Goal: Information Seeking & Learning: Find specific fact

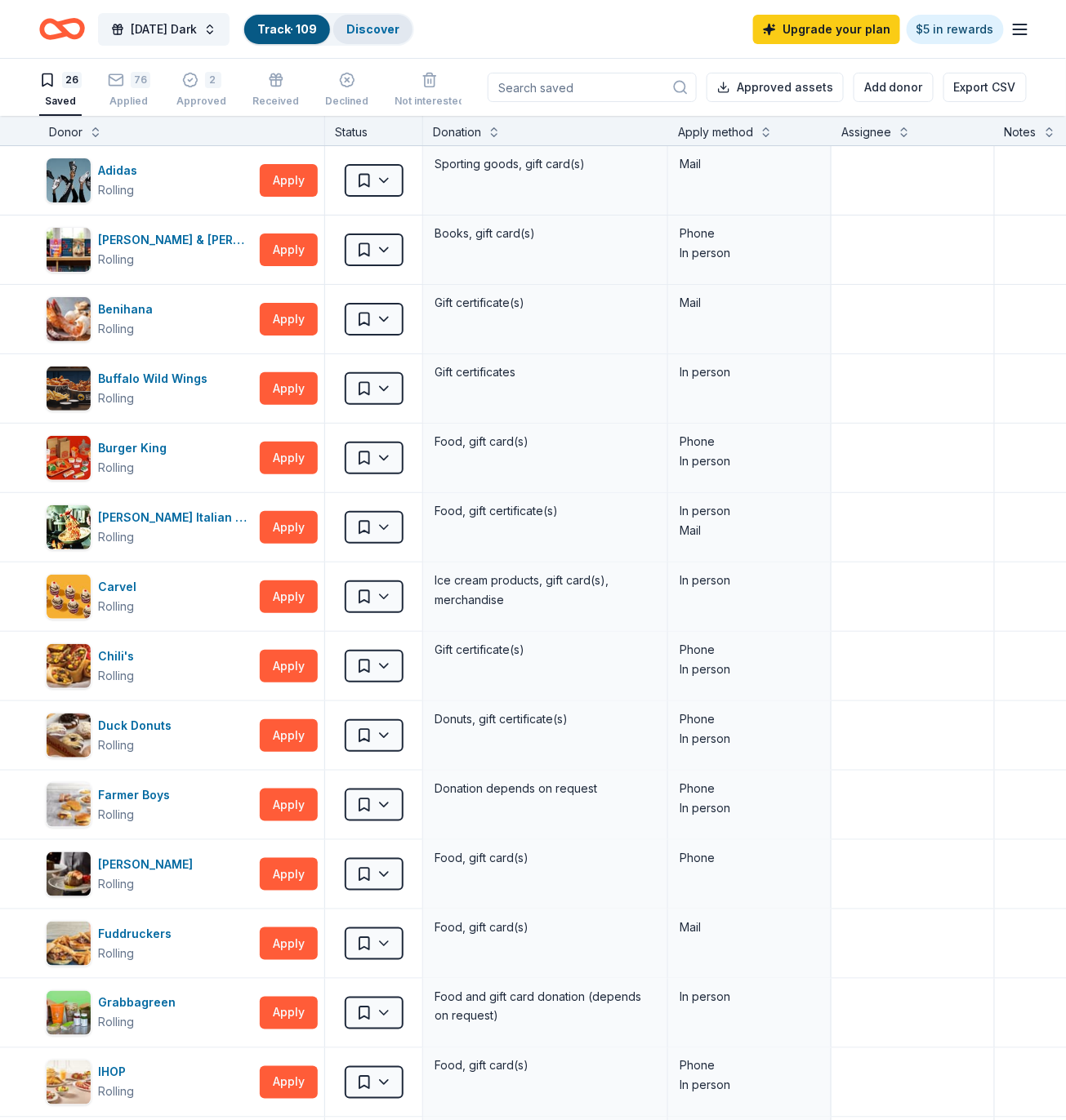
click at [379, 27] on link "Discover" at bounding box center [372, 29] width 53 height 14
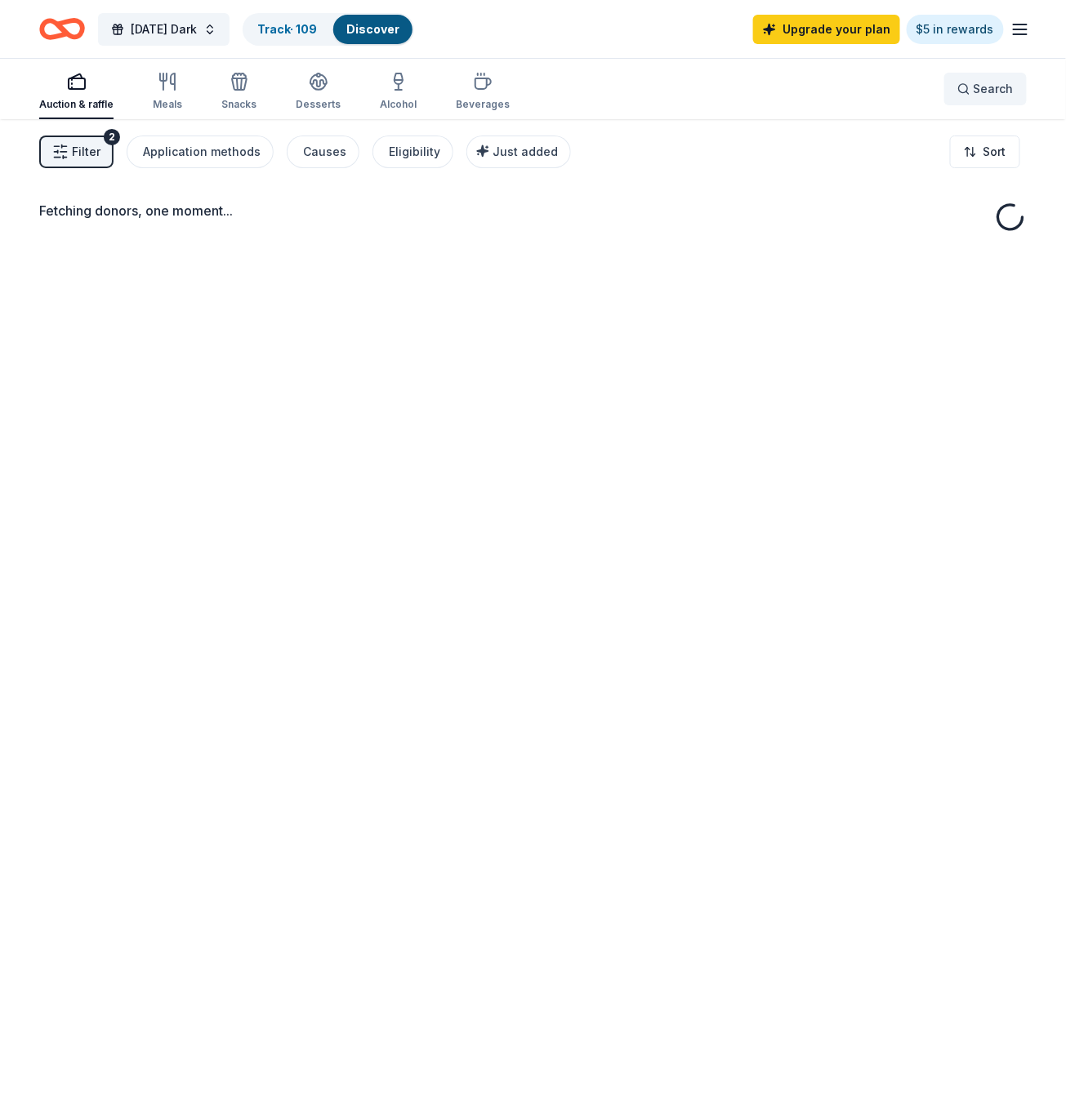
click at [1016, 89] on button "Search" at bounding box center [985, 88] width 83 height 33
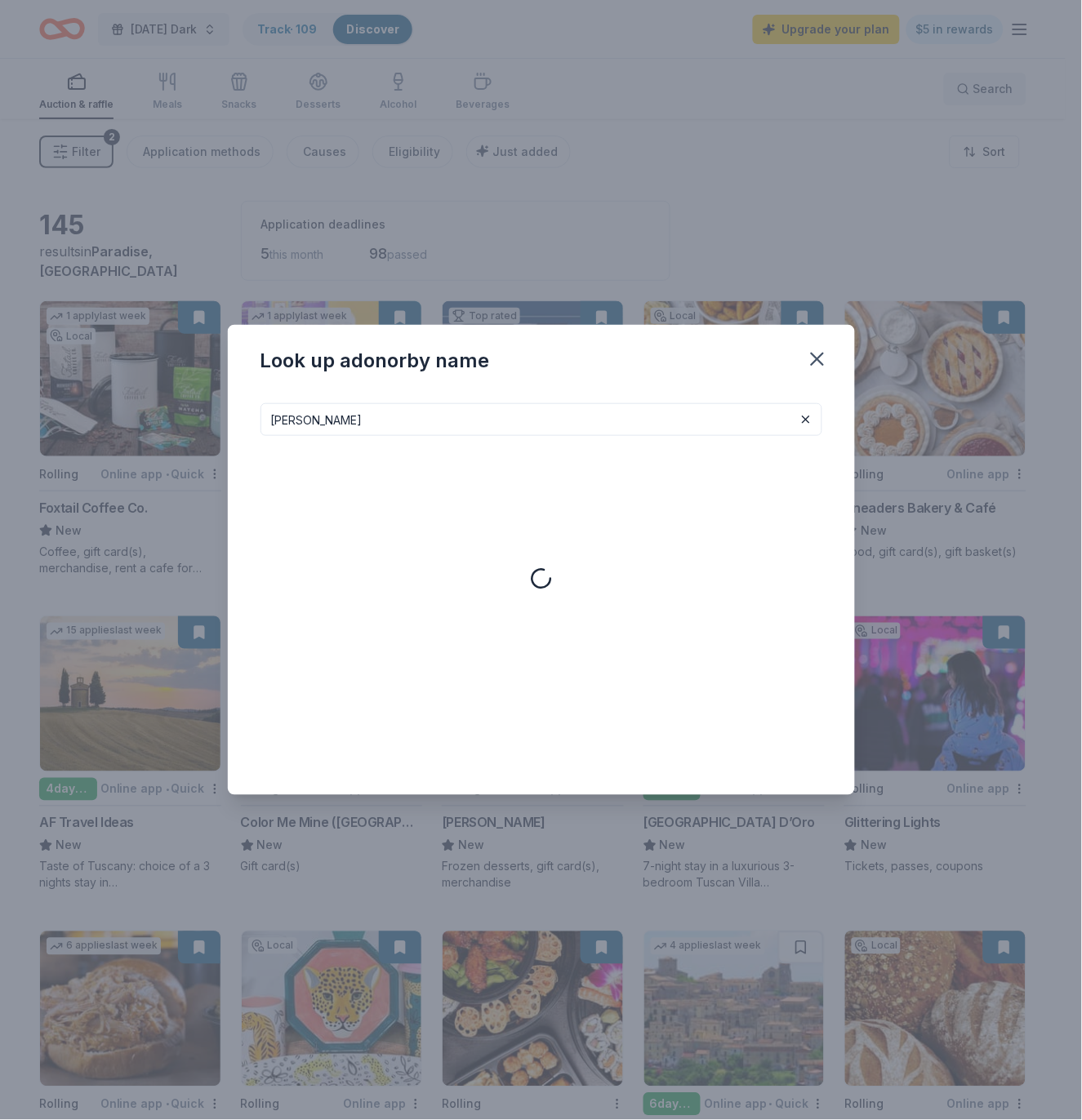
type input "[PERSON_NAME]"
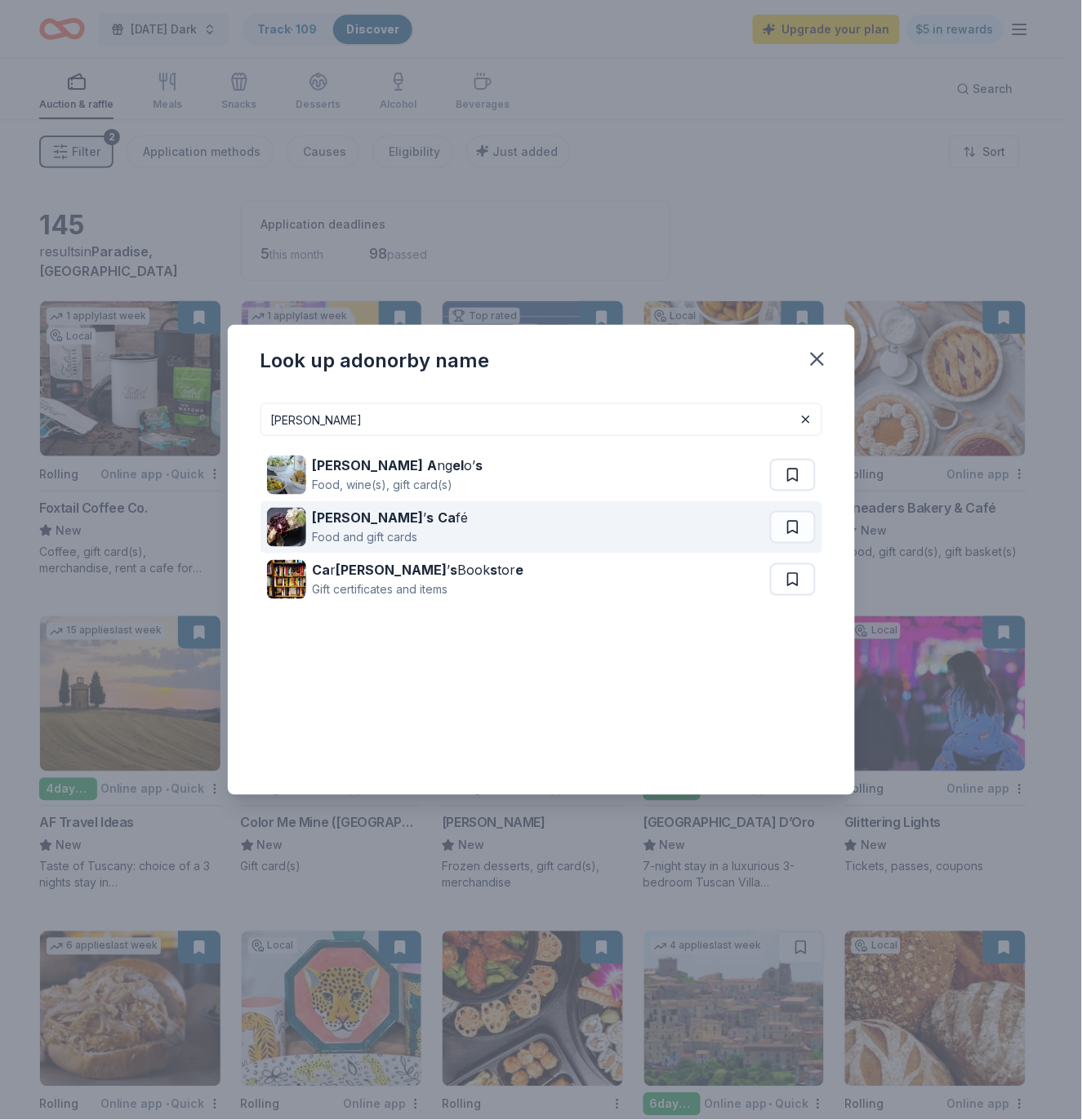
click at [698, 531] on div "[PERSON_NAME] ’ s Ca fé Food and gift cards" at bounding box center [519, 528] width 503 height 52
click at [799, 524] on button at bounding box center [792, 527] width 46 height 33
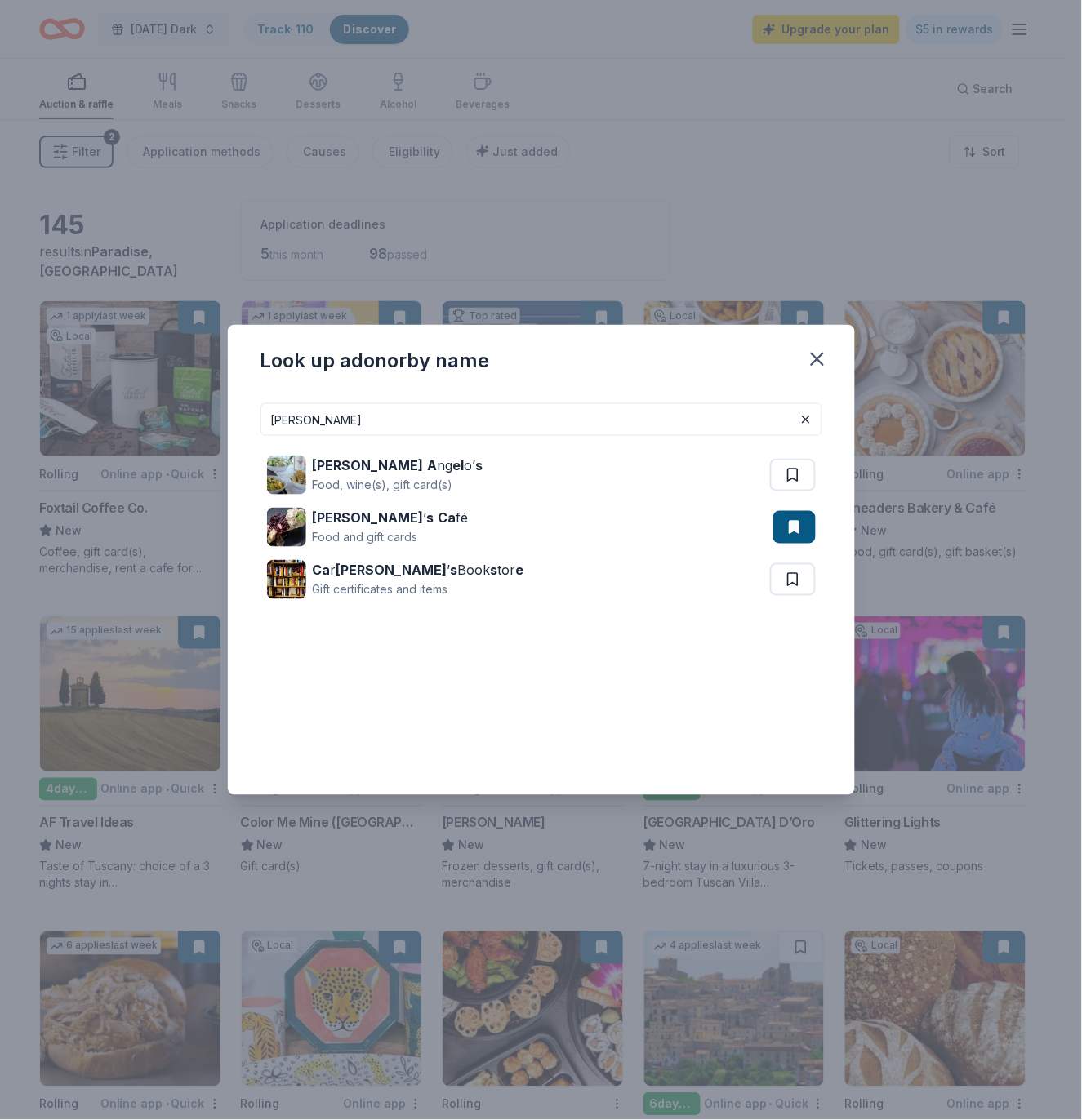
click at [707, 193] on div "Look up a donor by name [PERSON_NAME] A ng el o’ s Food, wine(s), gift card(s) …" at bounding box center [541, 560] width 1082 height 1120
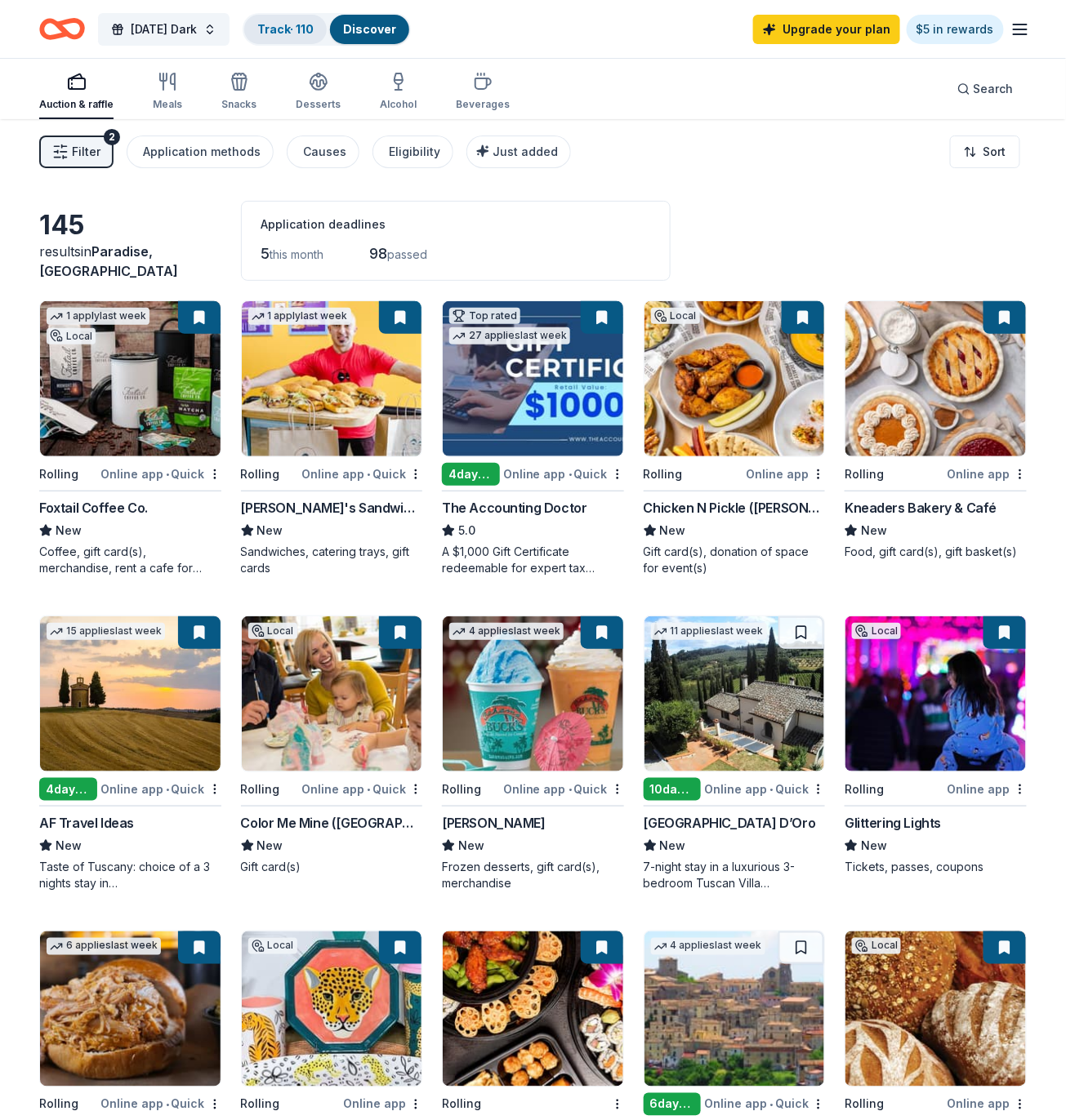
click at [314, 25] on link "Track · 110" at bounding box center [285, 29] width 57 height 14
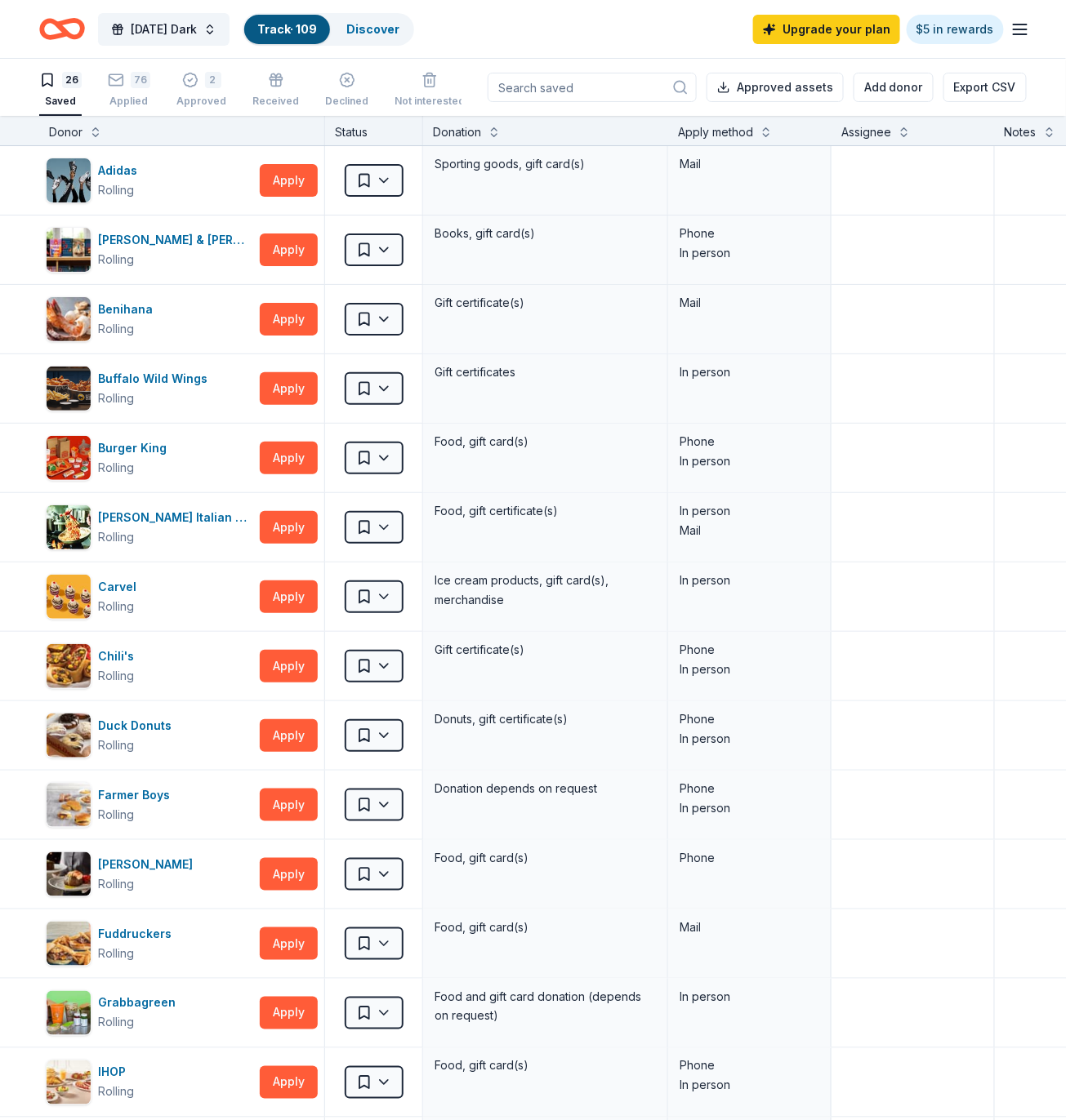
click at [294, 28] on link "Track · 109" at bounding box center [287, 29] width 60 height 14
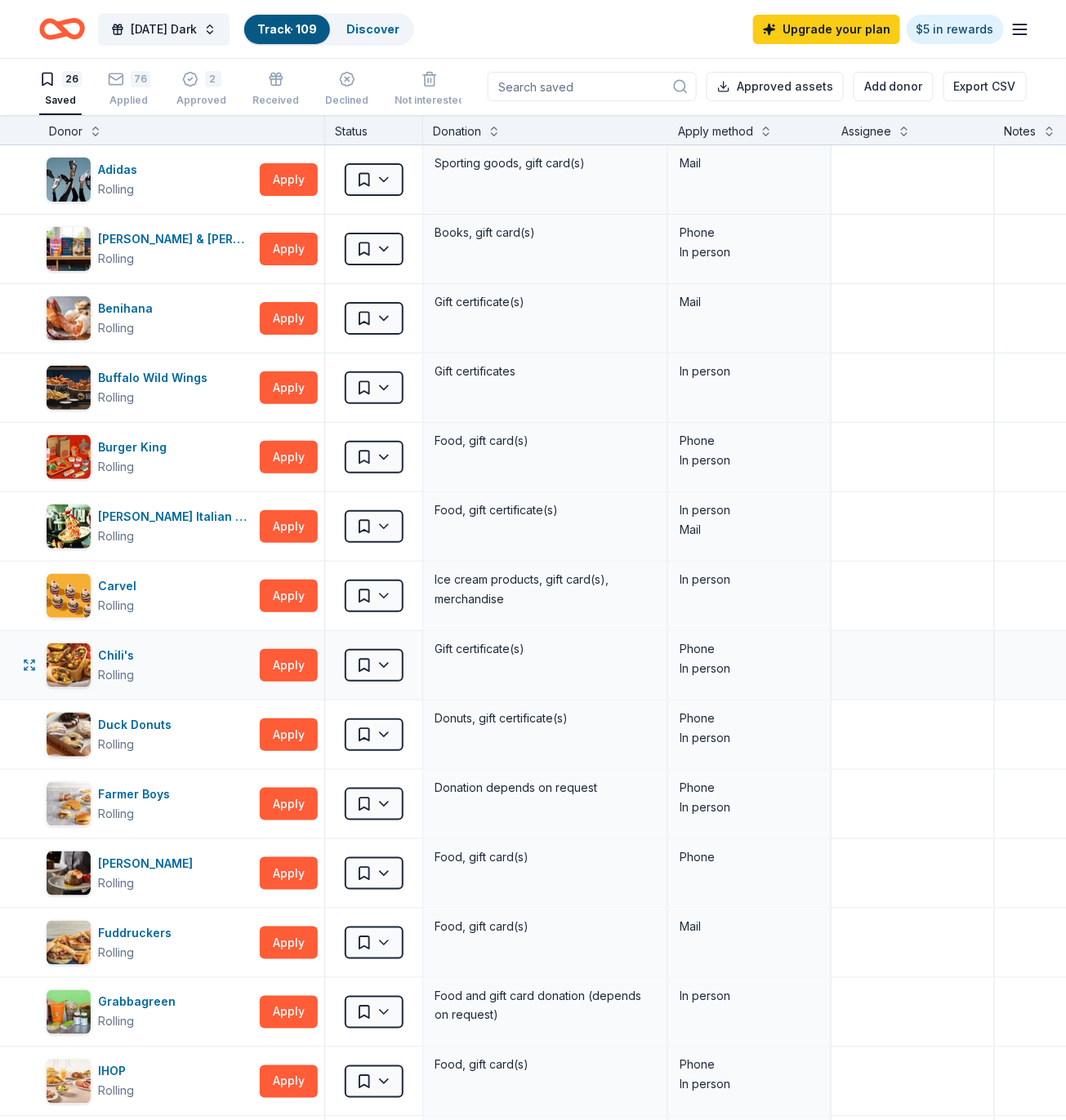
scroll to position [748, 0]
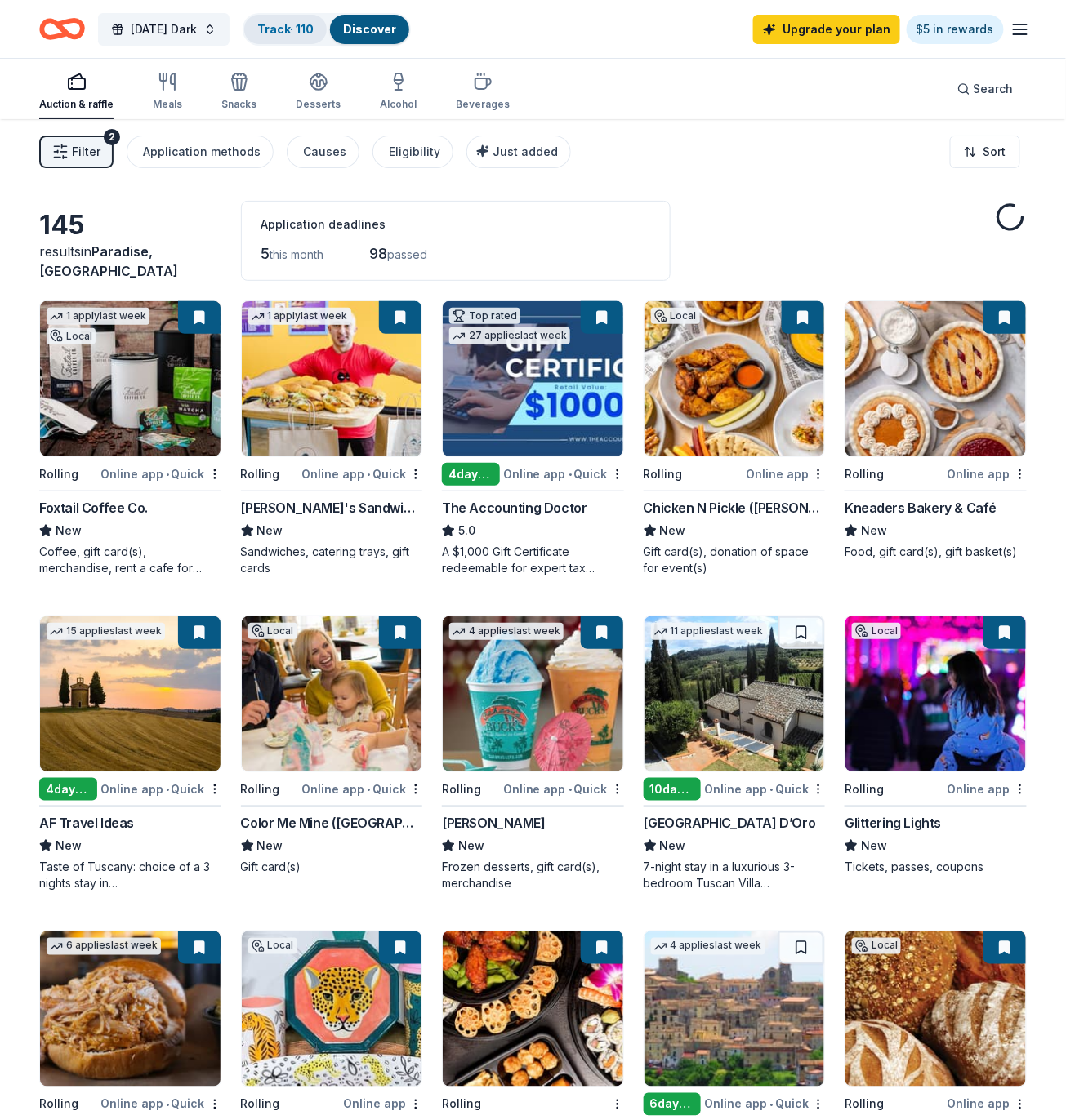
click at [304, 15] on div "Track · 110" at bounding box center [285, 30] width 83 height 30
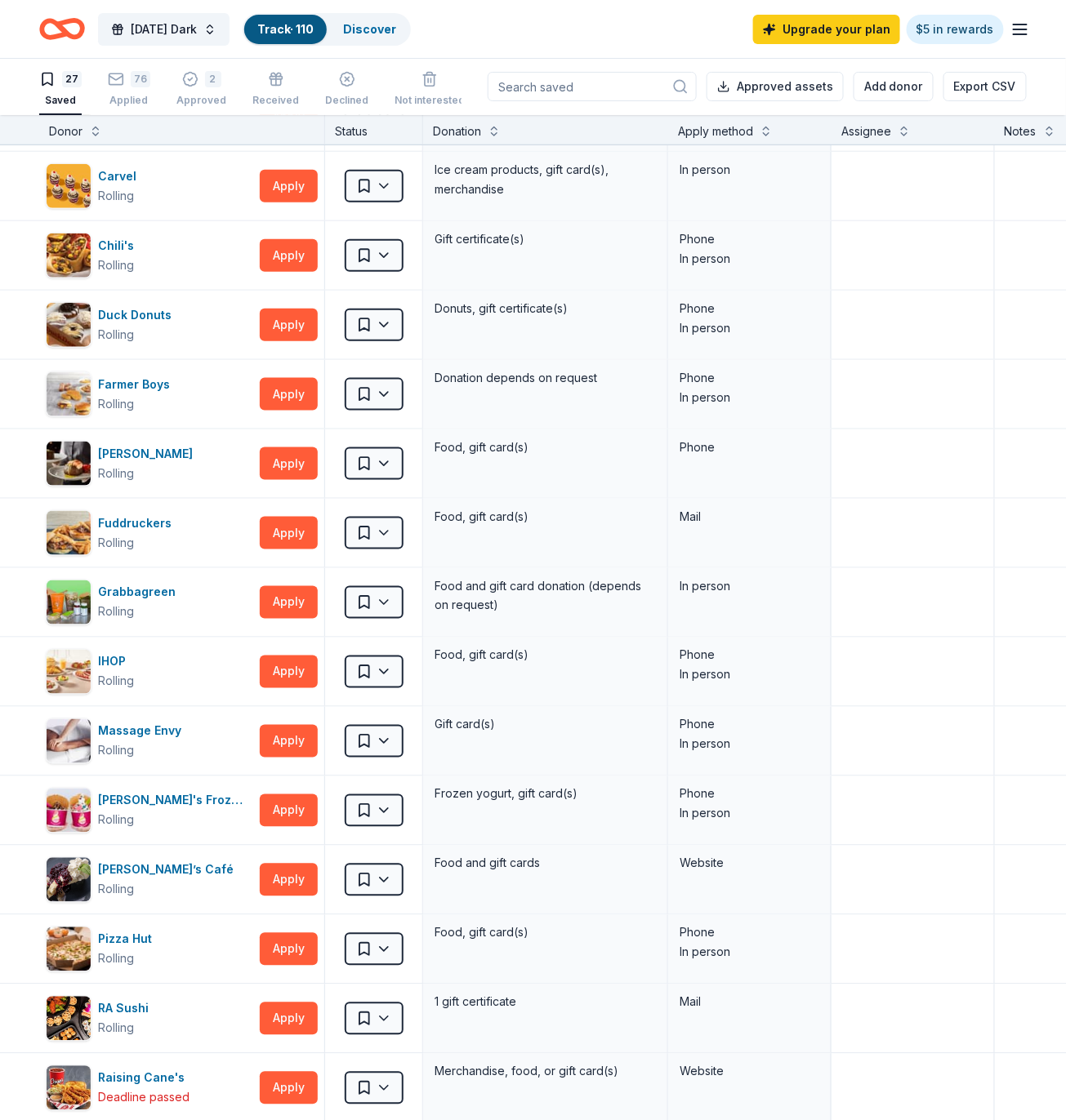
scroll to position [412, 0]
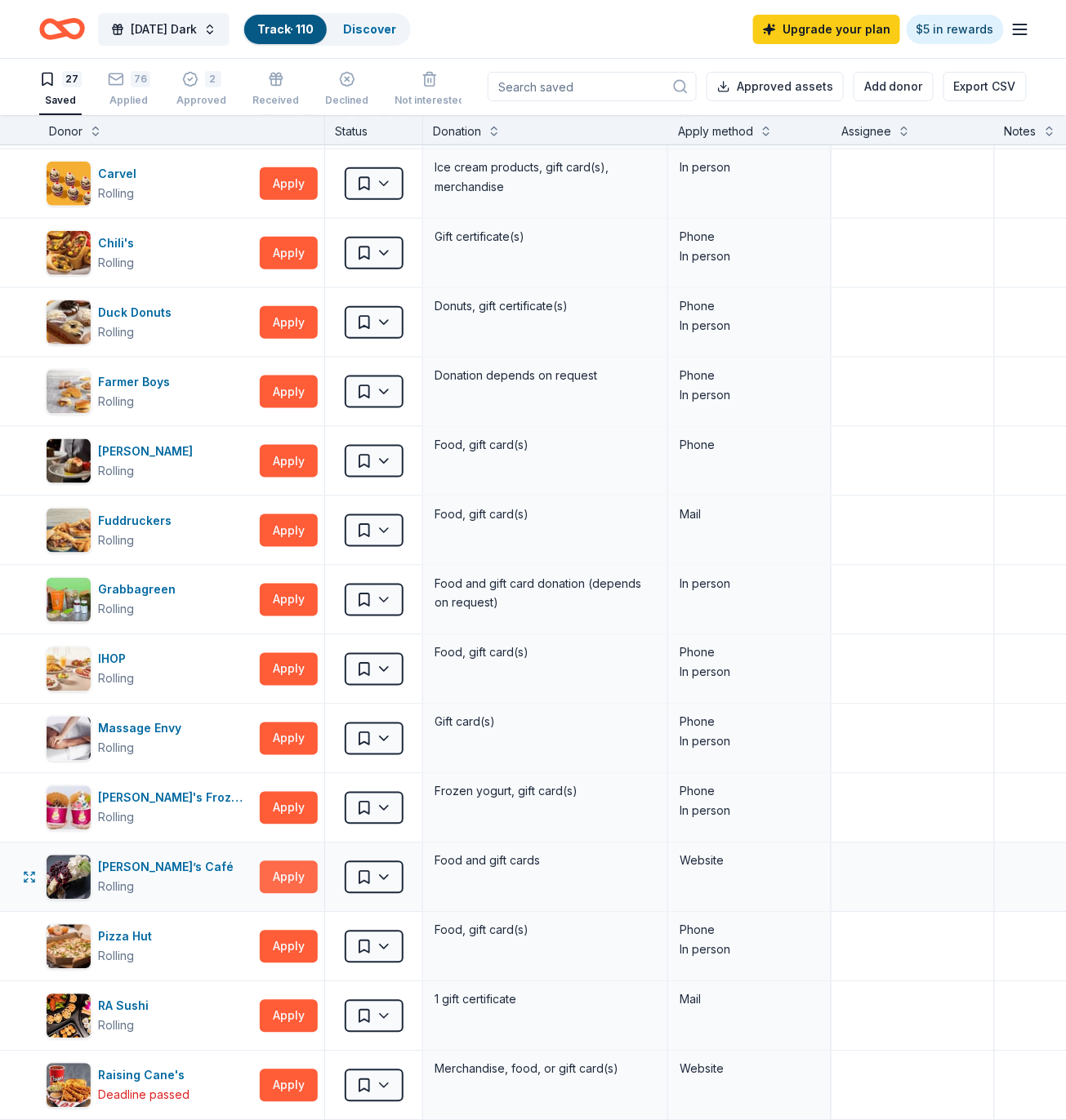
click at [282, 874] on button "Apply" at bounding box center [289, 877] width 58 height 33
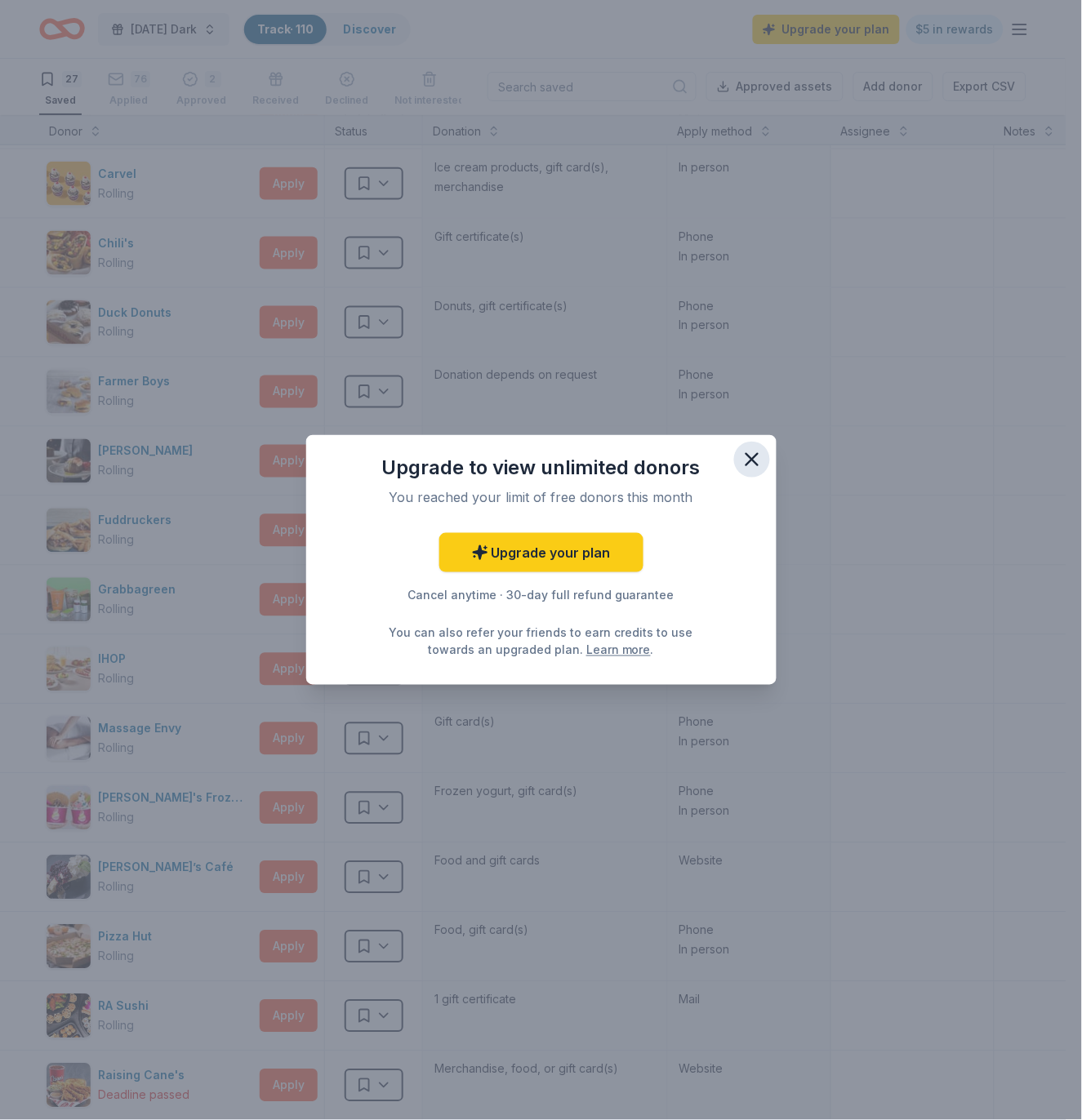
click at [742, 456] on icon "button" at bounding box center [752, 460] width 23 height 23
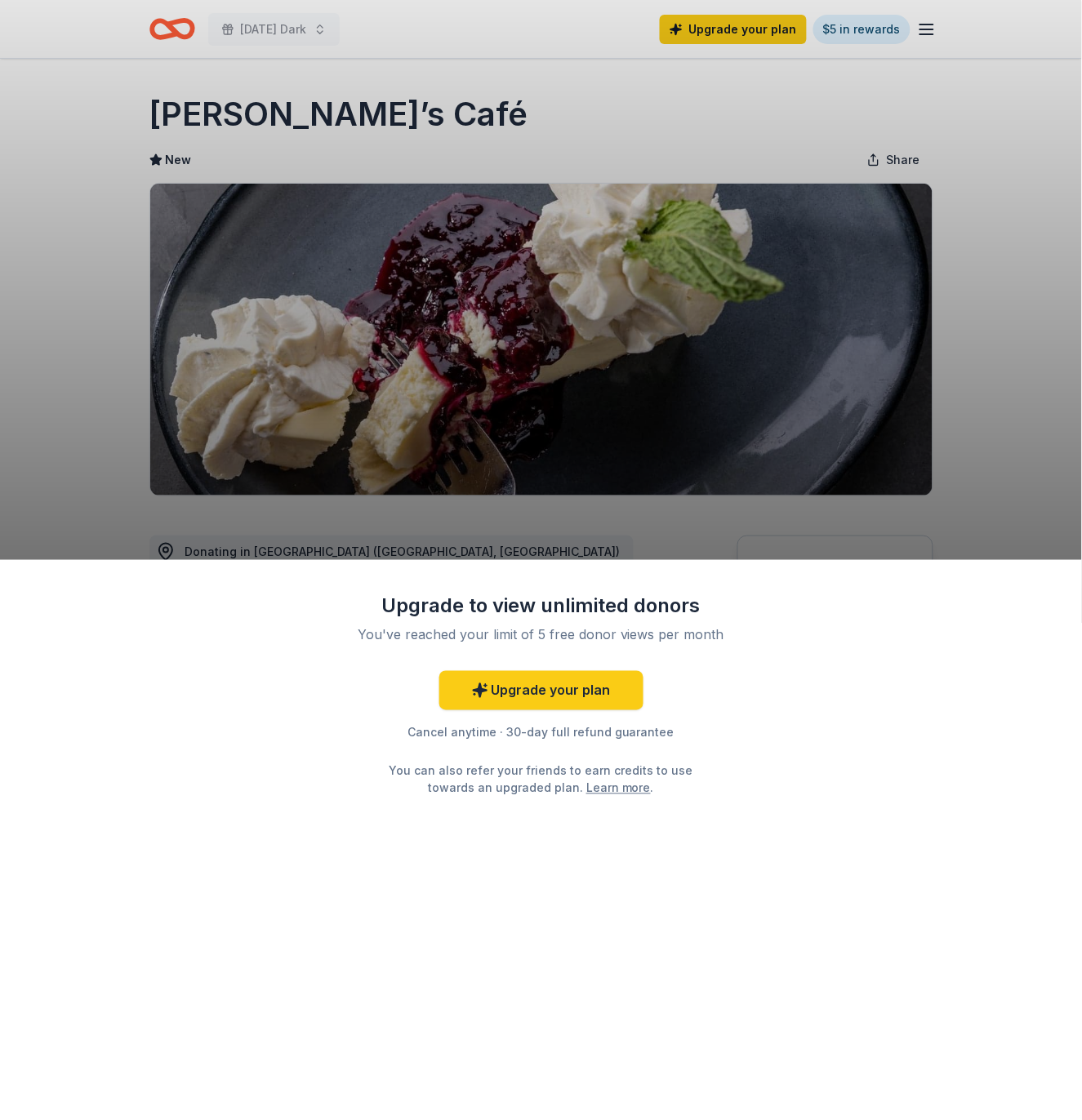
click at [845, 656] on div "Upgrade to view unlimited donors You've reached your limit of 5 free donor view…" at bounding box center [541, 841] width 1082 height 560
click at [882, 511] on div "Upgrade to view unlimited donors You've reached your limit of 5 free donor view…" at bounding box center [541, 560] width 1082 height 1120
click at [867, 420] on div "Upgrade to view unlimited donors You've reached your limit of 5 free donor view…" at bounding box center [541, 560] width 1082 height 1120
click at [916, 285] on div "Upgrade to view unlimited donors You've reached your limit of 5 free donor view…" at bounding box center [541, 560] width 1082 height 1120
click at [520, 523] on div "Upgrade to view unlimited donors You've reached your limit of 5 free donor view…" at bounding box center [541, 560] width 1082 height 1120
